Goal: Use online tool/utility: Utilize a website feature to perform a specific function

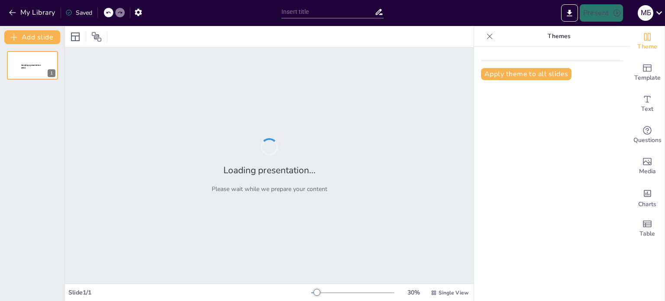
type input "Imported Каталог Виставкових Забудов Фестивалю Кар'єри (1).pptx"
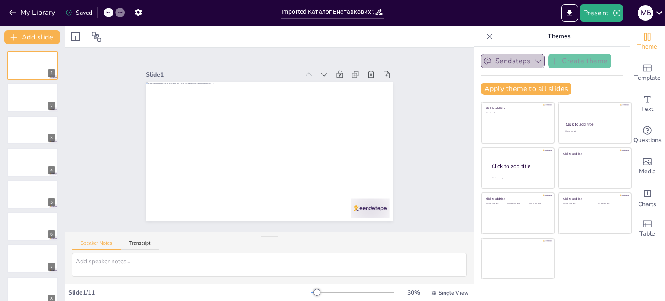
click at [525, 62] on button "Sendsteps" at bounding box center [513, 61] width 64 height 15
click at [301, 34] on div at bounding box center [269, 36] width 409 height 21
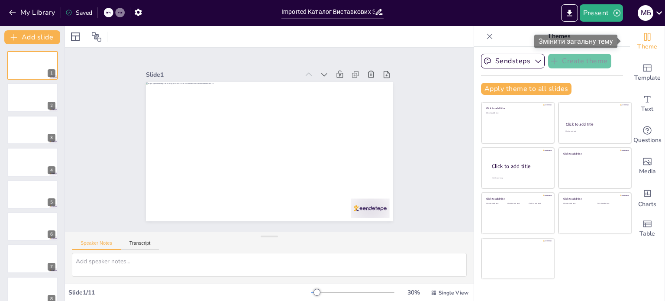
click at [646, 40] on div "Theme" at bounding box center [647, 41] width 35 height 31
click at [534, 62] on icon "button" at bounding box center [538, 61] width 9 height 9
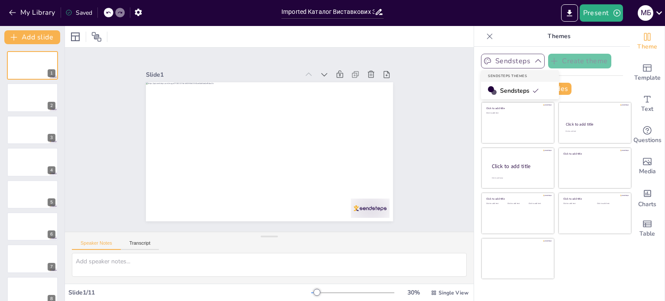
click at [522, 91] on span "Sendsteps" at bounding box center [519, 91] width 39 height 8
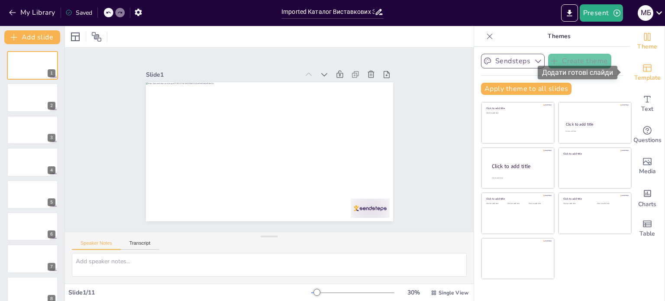
click at [649, 77] on span "Template" at bounding box center [647, 78] width 26 height 10
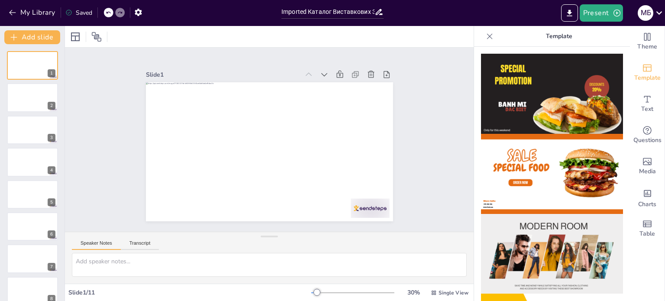
click at [119, 244] on button "Speaker Notes" at bounding box center [96, 245] width 49 height 10
click at [134, 244] on button "Transcript" at bounding box center [140, 245] width 39 height 10
click at [96, 241] on button "Speaker Notes" at bounding box center [96, 245] width 49 height 10
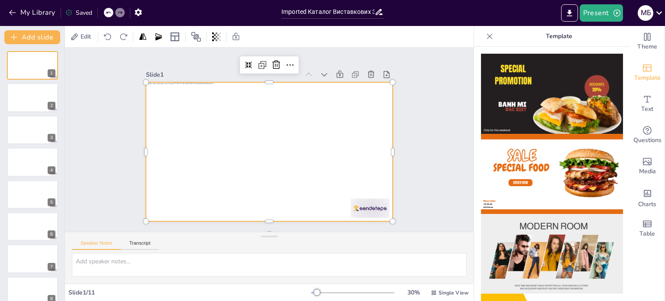
click at [257, 86] on div at bounding box center [270, 127] width 260 height 164
click at [136, 12] on icon "button" at bounding box center [138, 12] width 7 height 7
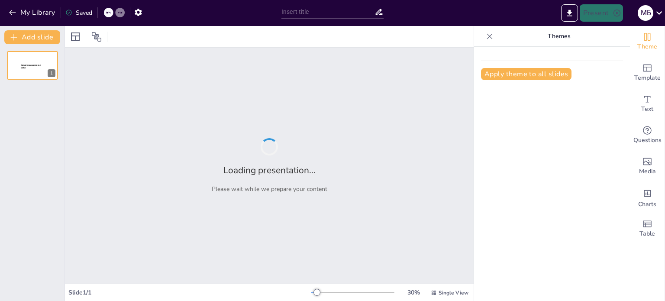
type input "Imported Каталог Виставкових Забудов Фестивалю Кар'єри (1).pptx"
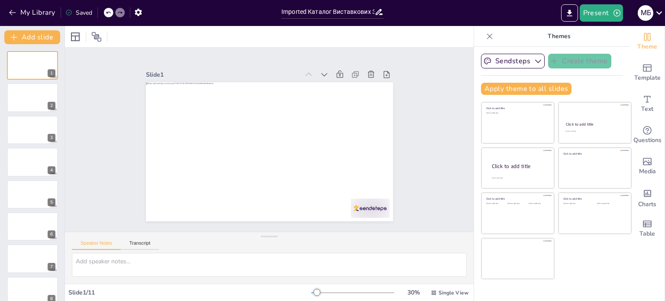
click at [657, 15] on icon at bounding box center [659, 13] width 12 height 12
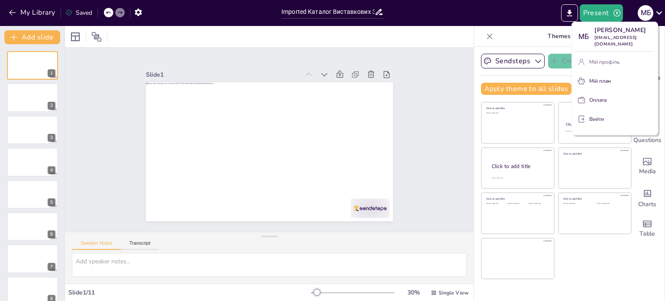
click at [611, 58] on font "Мій профіль" at bounding box center [604, 61] width 30 height 7
